Goal: Task Accomplishment & Management: Complete application form

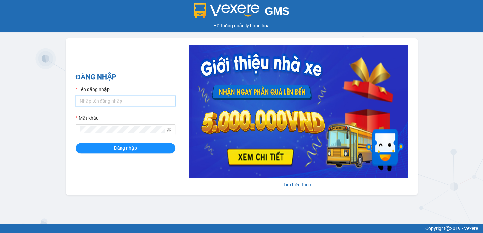
click at [161, 99] on input "Tên đăng nhập" at bounding box center [125, 101] width 99 height 11
type input "rin.nhuquynh"
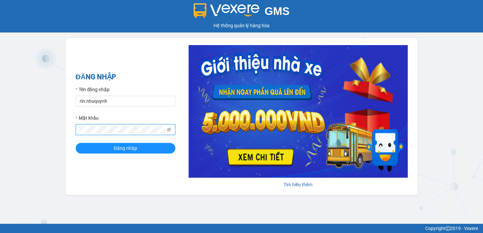
click at [76, 143] on button "Đăng nhập" at bounding box center [125, 148] width 99 height 11
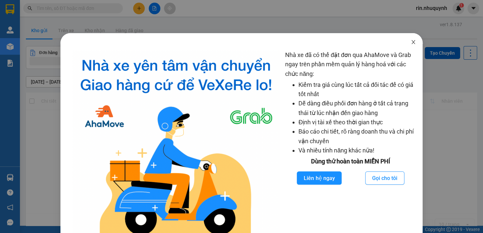
click at [413, 43] on span "Close" at bounding box center [413, 42] width 19 height 19
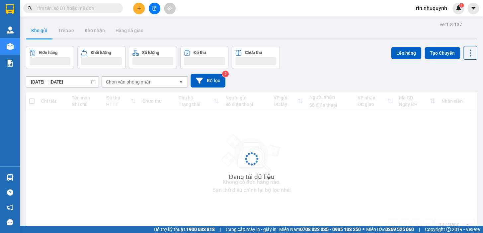
click at [103, 9] on input "text" at bounding box center [75, 8] width 78 height 7
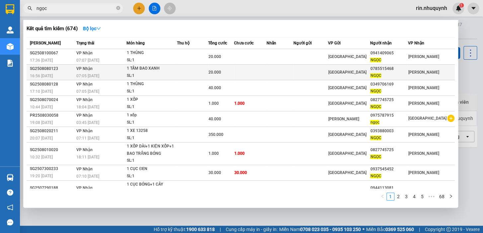
type input "ngọc"
click at [233, 72] on div "20.000" at bounding box center [220, 72] width 25 height 7
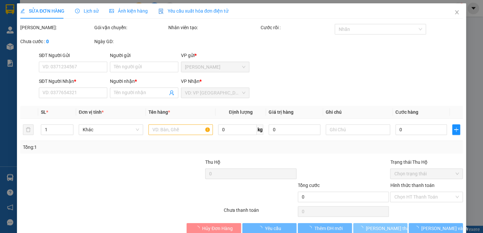
type input "0785515468"
type input "NGỌC"
type input "20.000"
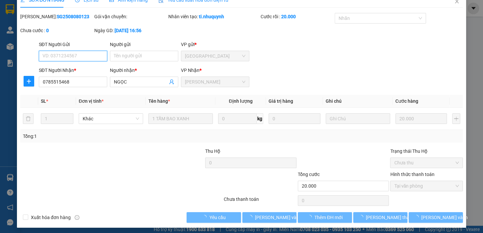
scroll to position [13, 0]
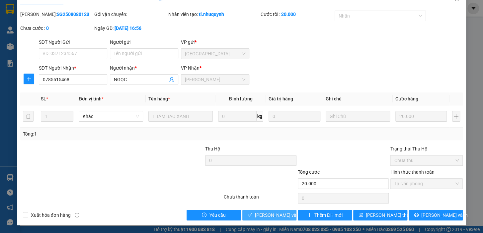
click at [267, 212] on span "[PERSON_NAME] và [PERSON_NAME] hàng" at bounding box center [287, 215] width 64 height 7
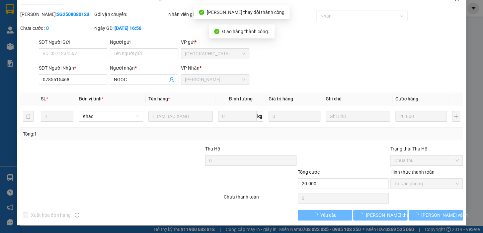
scroll to position [0, 0]
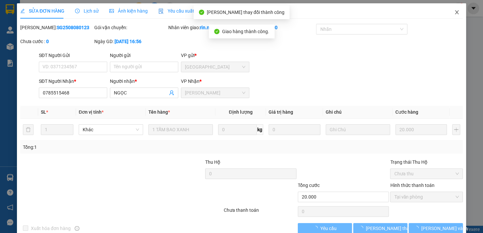
click at [454, 14] on icon "close" at bounding box center [456, 12] width 4 height 4
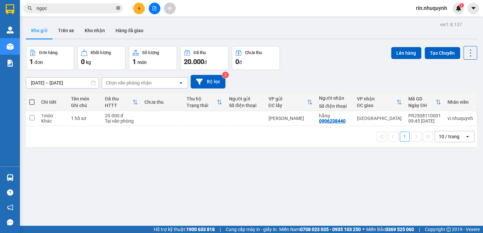
click at [118, 8] on span "ngọc" at bounding box center [72, 8] width 99 height 10
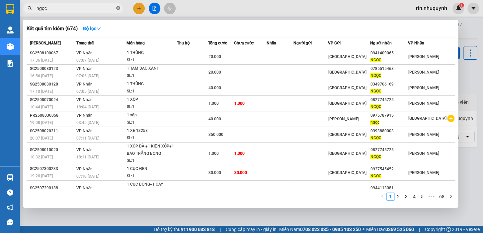
click at [117, 8] on icon "close-circle" at bounding box center [118, 8] width 4 height 4
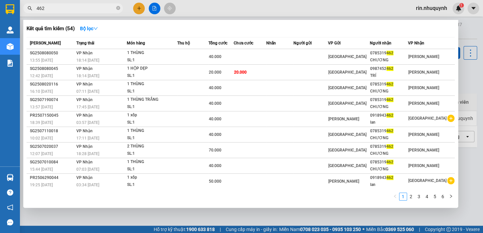
type input "462"
click at [120, 9] on icon "close-circle" at bounding box center [118, 8] width 4 height 4
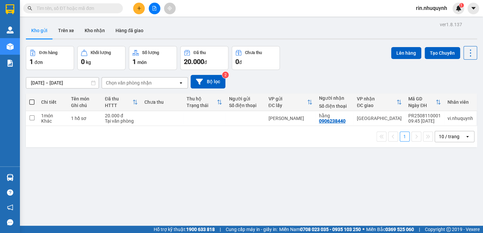
click at [110, 7] on input "text" at bounding box center [75, 8] width 78 height 7
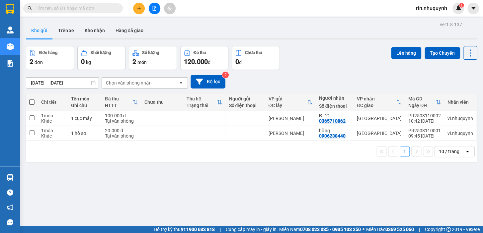
click at [107, 9] on input "text" at bounding box center [75, 8] width 78 height 7
type input "87"
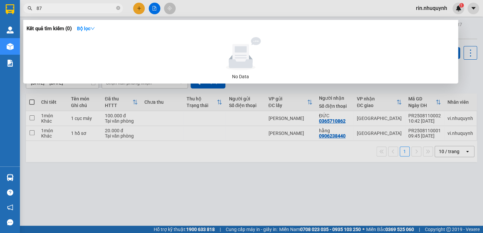
click at [68, 8] on input "87" at bounding box center [75, 8] width 78 height 7
click at [81, 11] on input "87" at bounding box center [75, 8] width 78 height 7
click at [118, 9] on icon "close-circle" at bounding box center [118, 8] width 4 height 4
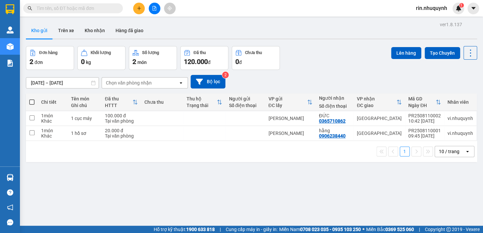
click at [103, 9] on input "text" at bounding box center [75, 8] width 78 height 7
click at [76, 11] on input "text" at bounding box center [75, 8] width 78 height 7
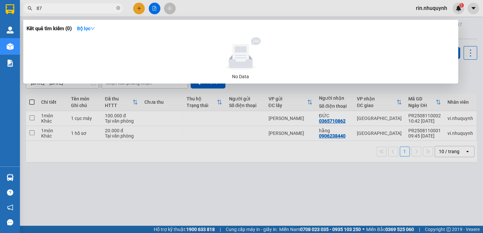
type input "877"
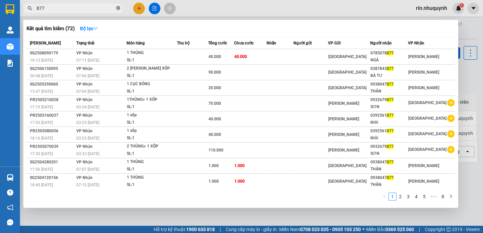
click at [118, 9] on icon "close-circle" at bounding box center [118, 8] width 4 height 4
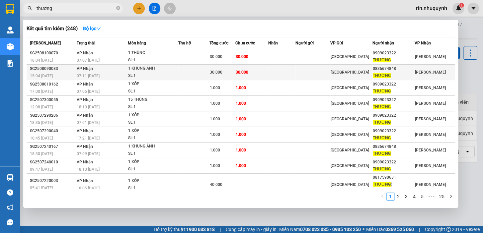
type input "thương"
click at [282, 71] on td at bounding box center [281, 73] width 27 height 16
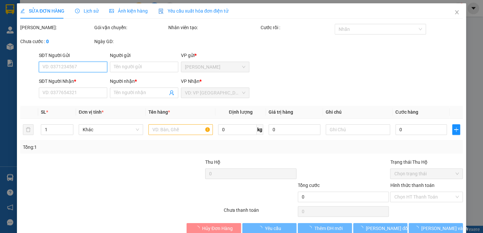
type input "0836674848"
type input "THƯƠNG"
type input "30.000"
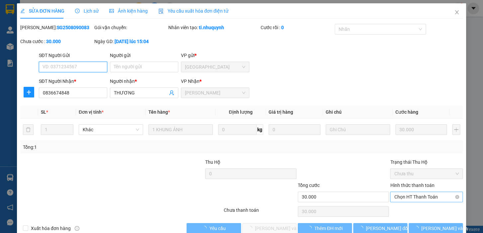
scroll to position [13, 0]
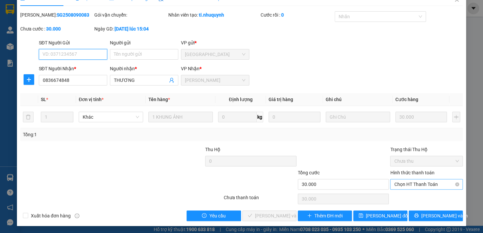
click at [429, 186] on span "Chọn HT Thanh Toán" at bounding box center [426, 184] width 65 height 10
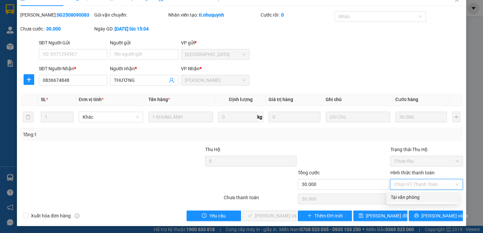
click at [420, 197] on div "Tại văn phòng" at bounding box center [422, 197] width 64 height 7
type input "0"
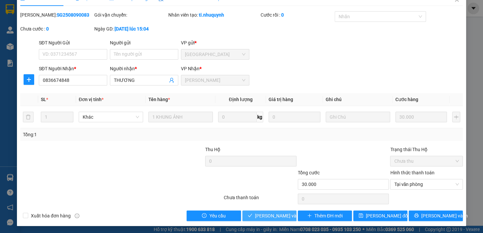
click at [277, 216] on span "[PERSON_NAME] và [PERSON_NAME] hàng" at bounding box center [300, 215] width 90 height 7
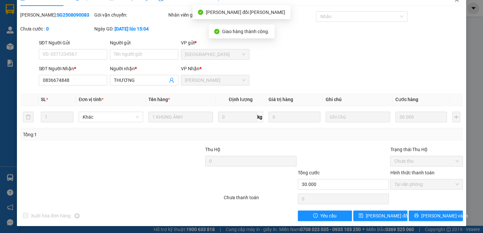
click at [454, 0] on icon "close" at bounding box center [456, -1] width 5 height 5
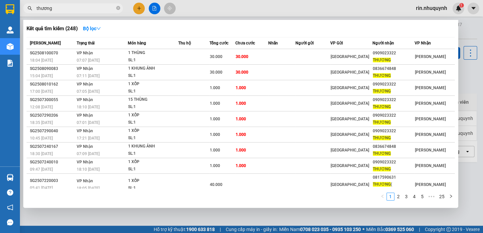
drag, startPoint x: 119, startPoint y: 11, endPoint x: 108, endPoint y: 10, distance: 10.7
click at [118, 11] on span at bounding box center [118, 8] width 4 height 6
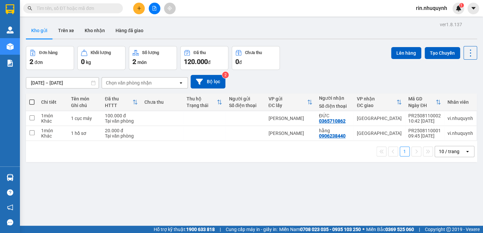
click at [104, 9] on input "text" at bounding box center [75, 8] width 78 height 7
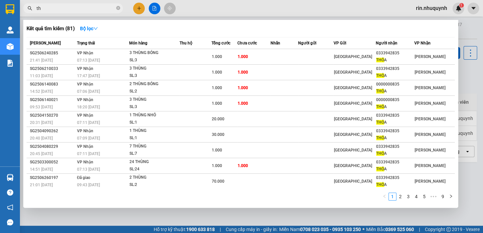
type input "t"
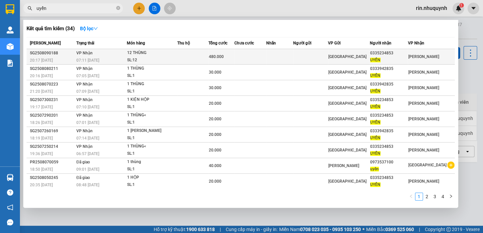
type input "uyển"
click at [260, 60] on td at bounding box center [250, 57] width 32 height 16
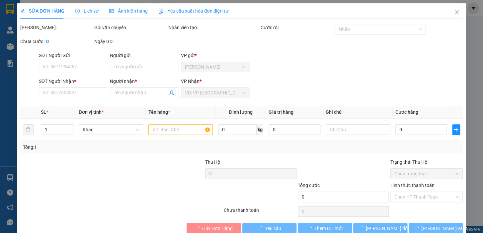
type input "0335234853"
type input "UYỂN"
type input "480.000"
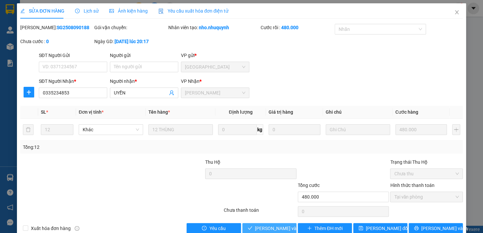
drag, startPoint x: 266, startPoint y: 229, endPoint x: 264, endPoint y: 225, distance: 4.2
click at [269, 223] on span "[PERSON_NAME] và [PERSON_NAME] hàng" at bounding box center [300, 228] width 90 height 7
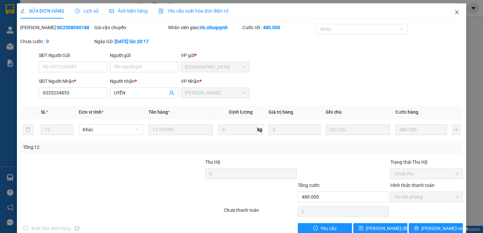
click at [455, 12] on span "Close" at bounding box center [456, 12] width 19 height 19
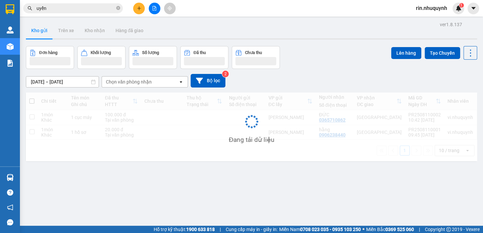
click at [431, 12] on span "rin.nhuquynh" at bounding box center [431, 8] width 42 height 8
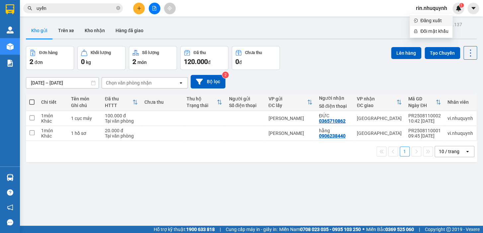
click at [429, 24] on span "Đăng xuất" at bounding box center [434, 20] width 28 height 7
